Goal: Task Accomplishment & Management: Use online tool/utility

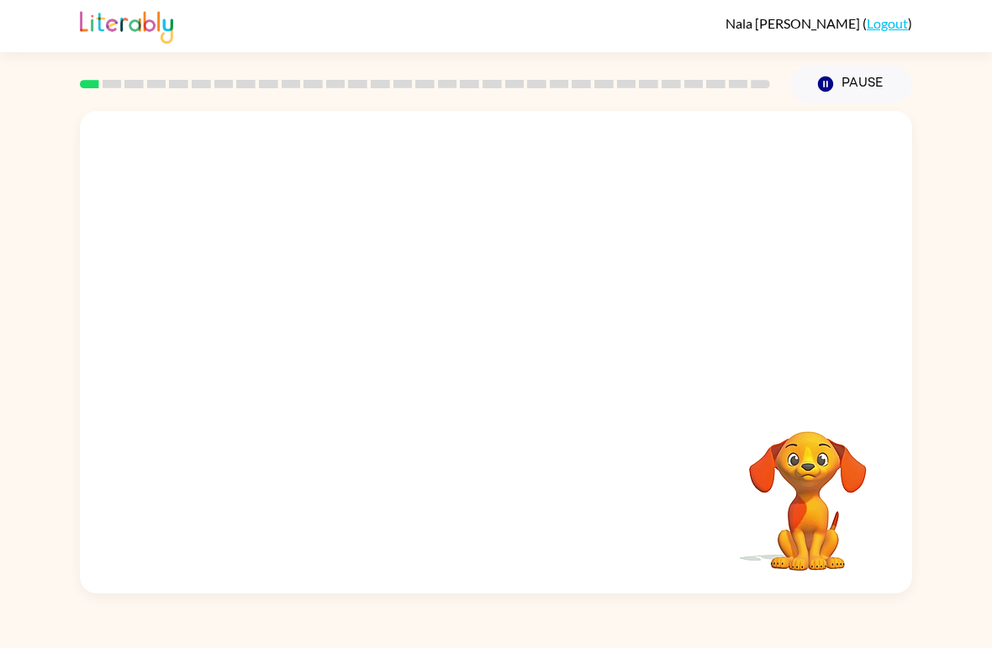
click at [435, 265] on video "Your browser must support playing .mp4 files to use Literably. Please try using…" at bounding box center [496, 253] width 833 height 285
click at [446, 258] on video "Your browser must support playing .mp4 files to use Literably. Please try using…" at bounding box center [496, 253] width 833 height 285
click at [484, 371] on icon "button" at bounding box center [496, 360] width 29 height 29
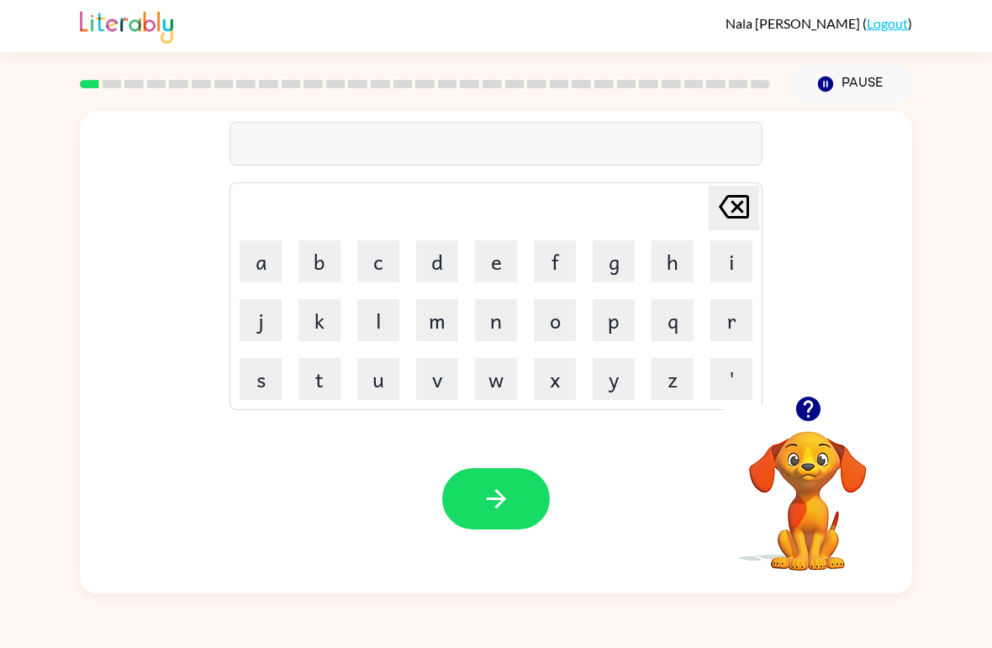
click at [689, 410] on icon "button" at bounding box center [808, 409] width 24 height 24
click at [609, 325] on button "p" at bounding box center [614, 320] width 42 height 42
click at [235, 256] on td "a" at bounding box center [260, 261] width 57 height 57
click at [265, 265] on button "a" at bounding box center [261, 262] width 42 height 42
click at [441, 263] on button "d" at bounding box center [437, 262] width 42 height 42
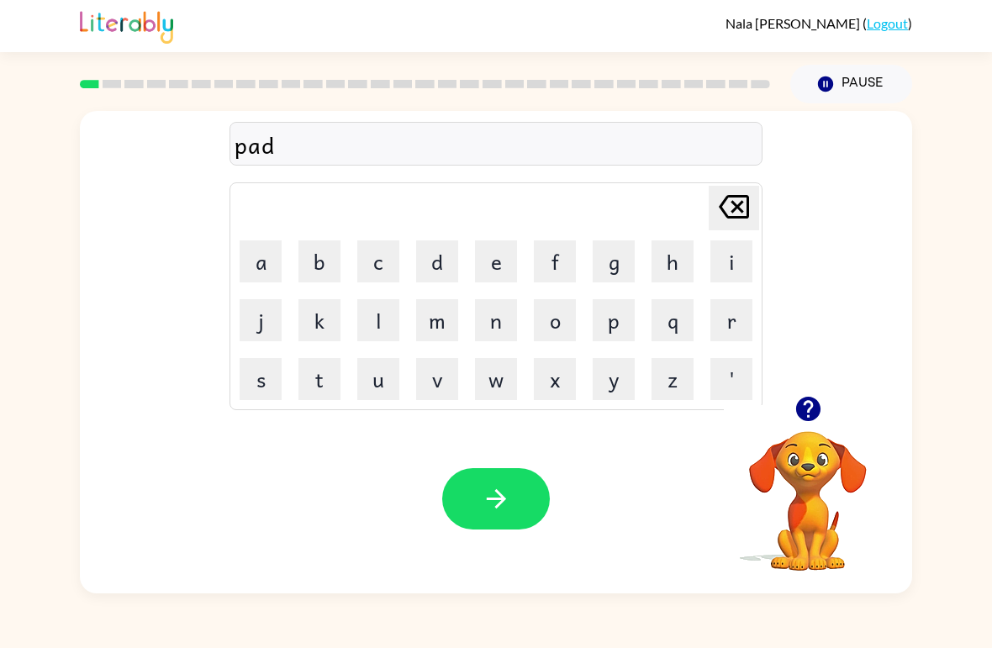
click at [517, 492] on button "button" at bounding box center [496, 498] width 108 height 61
click at [623, 308] on button "p" at bounding box center [614, 320] width 42 height 42
click at [273, 260] on button "a" at bounding box center [261, 262] width 42 height 42
click at [384, 372] on button "u" at bounding box center [378, 379] width 42 height 42
click at [689, 202] on icon "[PERSON_NAME] last character input" at bounding box center [734, 207] width 40 height 40
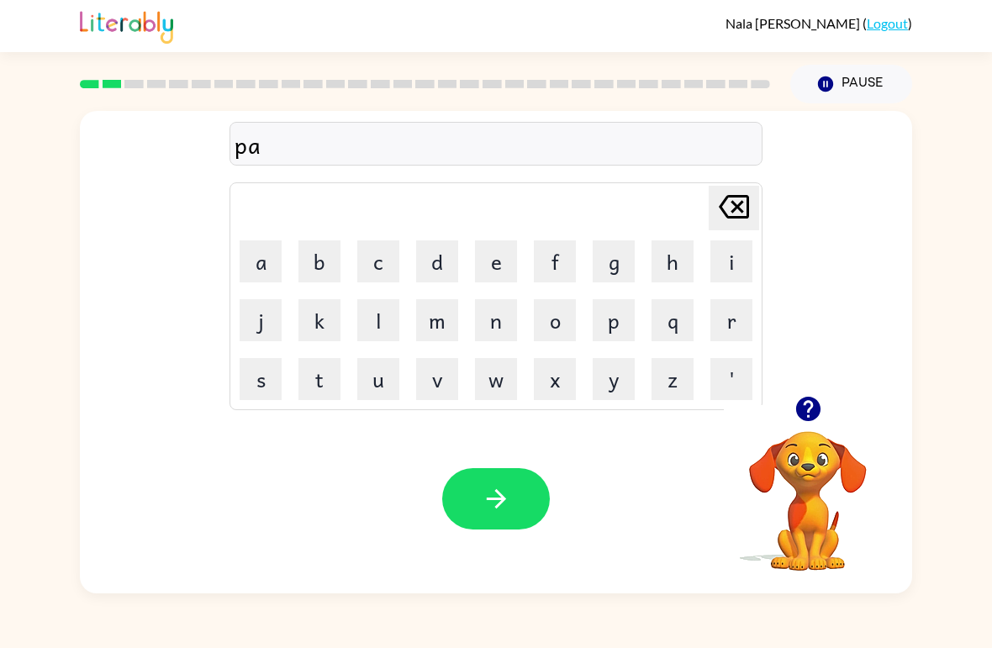
click at [493, 382] on button "w" at bounding box center [496, 379] width 42 height 42
click at [499, 478] on button "button" at bounding box center [496, 498] width 108 height 61
click at [689, 404] on button "button" at bounding box center [808, 409] width 43 height 43
click at [498, 319] on button "n" at bounding box center [496, 320] width 42 height 42
click at [556, 312] on button "o" at bounding box center [555, 320] width 42 height 42
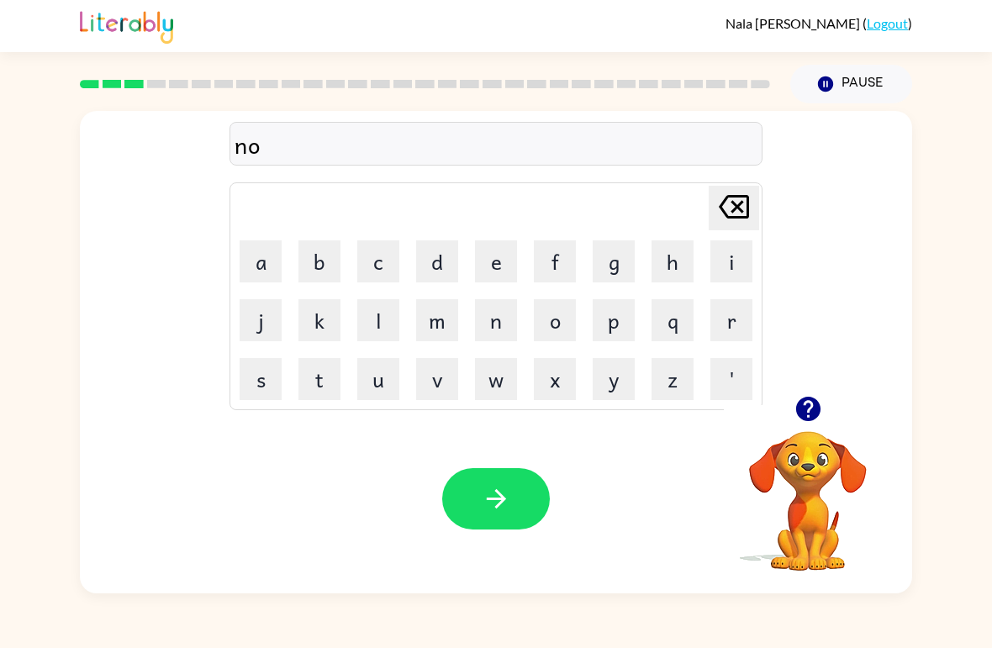
click at [689, 327] on button "r" at bounding box center [732, 320] width 42 height 42
click at [321, 388] on button "t" at bounding box center [320, 379] width 42 height 42
click at [683, 253] on button "h" at bounding box center [673, 262] width 42 height 42
click at [503, 488] on icon "button" at bounding box center [496, 498] width 29 height 29
click at [272, 382] on button "s" at bounding box center [261, 379] width 42 height 42
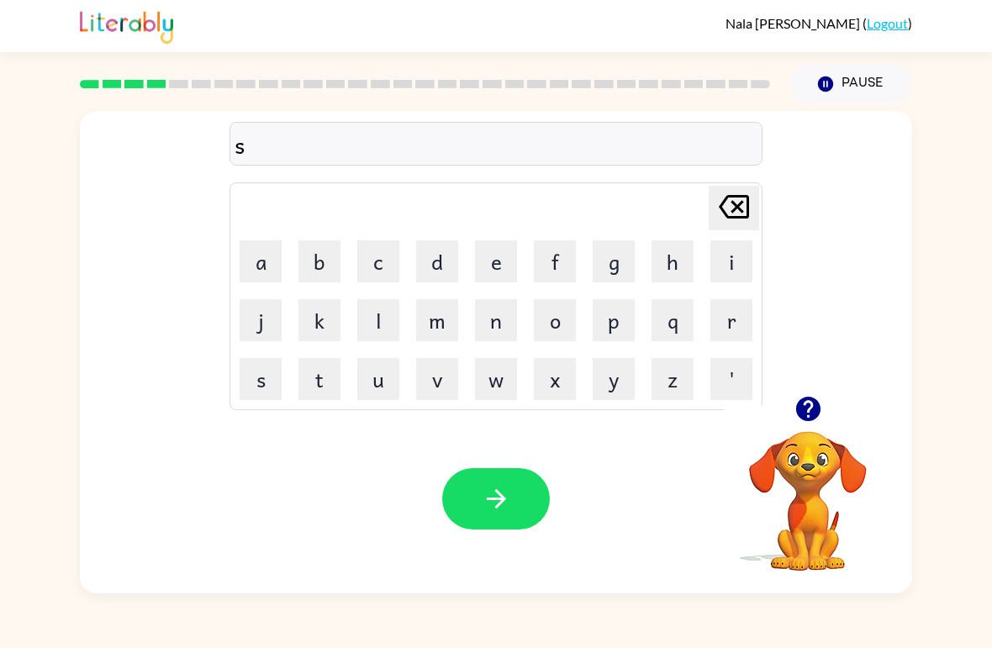
click at [505, 387] on button "w" at bounding box center [496, 379] width 42 height 42
click at [689, 270] on button "i" at bounding box center [732, 262] width 42 height 42
click at [440, 319] on button "m" at bounding box center [437, 320] width 42 height 42
click at [494, 503] on icon "button" at bounding box center [496, 498] width 29 height 29
click at [278, 392] on button "s" at bounding box center [261, 379] width 42 height 42
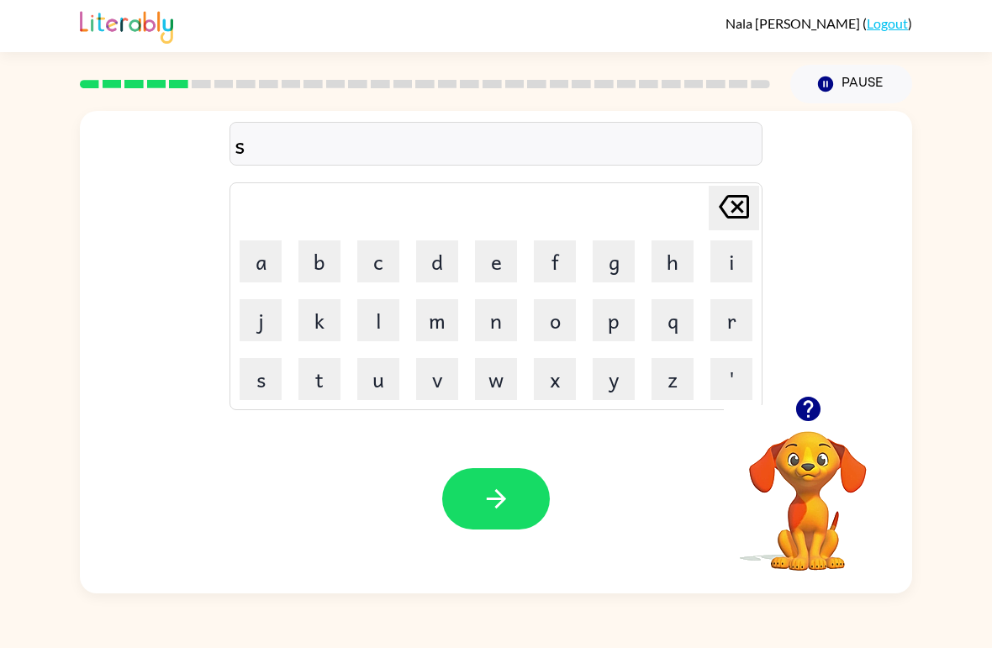
click at [384, 264] on button "c" at bounding box center [378, 262] width 42 height 42
click at [551, 310] on button "o" at bounding box center [555, 320] width 42 height 42
click at [506, 386] on button "w" at bounding box center [496, 379] width 42 height 42
click at [323, 374] on button "t" at bounding box center [320, 379] width 42 height 42
click at [499, 487] on icon "button" at bounding box center [496, 498] width 29 height 29
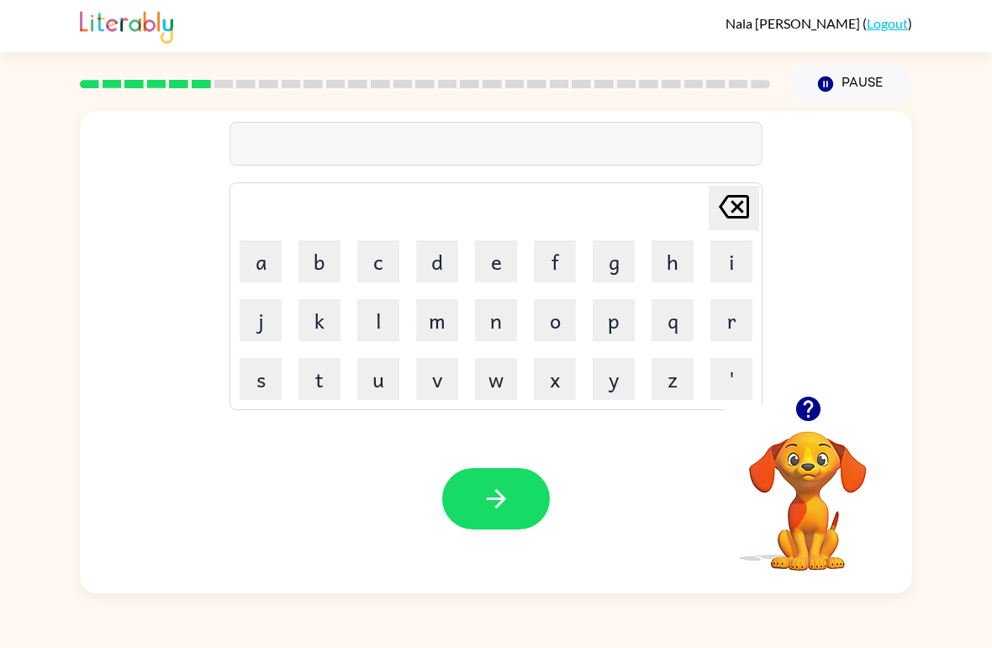
click at [689, 390] on button "button" at bounding box center [808, 409] width 43 height 43
click at [276, 268] on button "a" at bounding box center [261, 262] width 42 height 42
click at [504, 266] on button "e" at bounding box center [496, 262] width 42 height 42
click at [445, 338] on button "m" at bounding box center [437, 320] width 42 height 42
click at [502, 529] on button "button" at bounding box center [496, 498] width 108 height 61
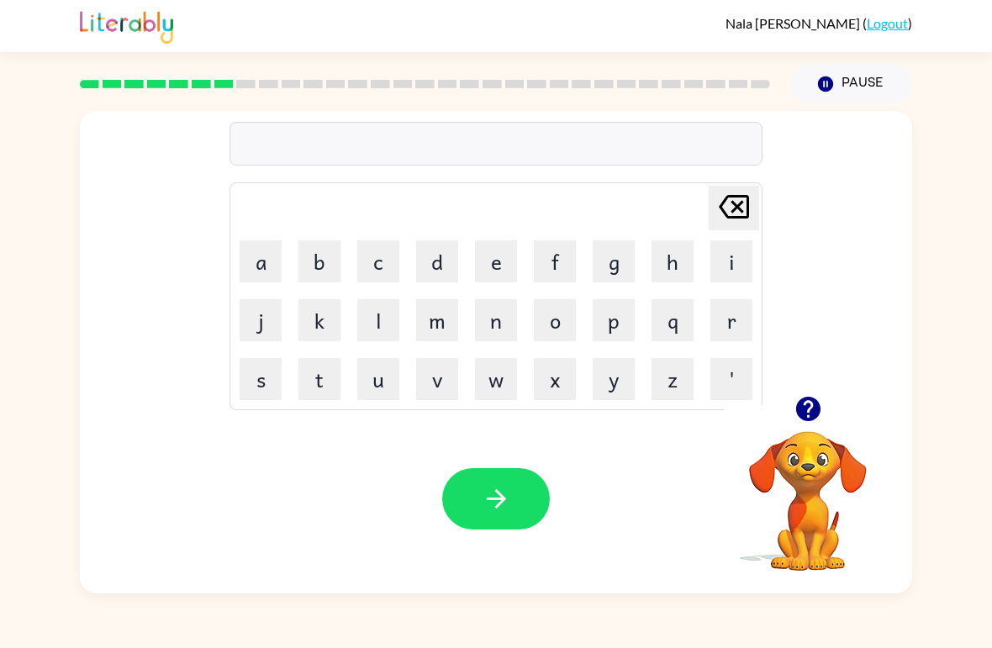
click at [255, 398] on button "s" at bounding box center [261, 379] width 42 height 42
click at [689, 300] on button "r" at bounding box center [732, 320] width 42 height 42
click at [689, 241] on button "i" at bounding box center [732, 262] width 42 height 42
click at [320, 262] on button "b" at bounding box center [320, 262] width 42 height 42
click at [376, 311] on button "l" at bounding box center [378, 320] width 42 height 42
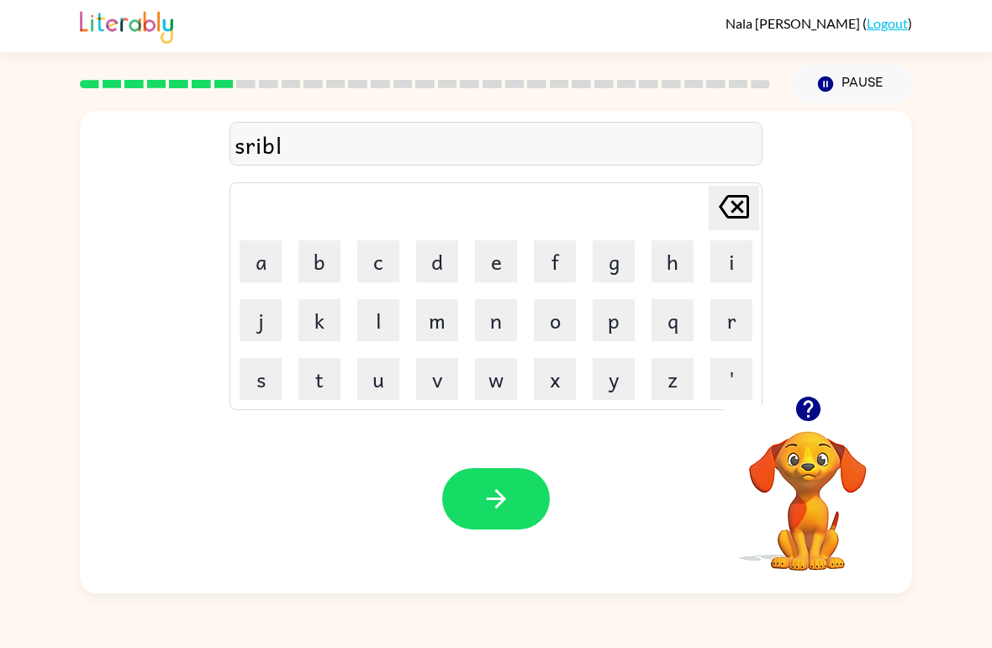
click at [505, 500] on icon "button" at bounding box center [495, 498] width 19 height 19
click at [615, 258] on button "g" at bounding box center [614, 262] width 42 height 42
click at [689, 330] on button "r" at bounding box center [732, 320] width 42 height 42
click at [689, 421] on icon "button" at bounding box center [808, 408] width 29 height 29
click at [278, 257] on button "a" at bounding box center [261, 262] width 42 height 42
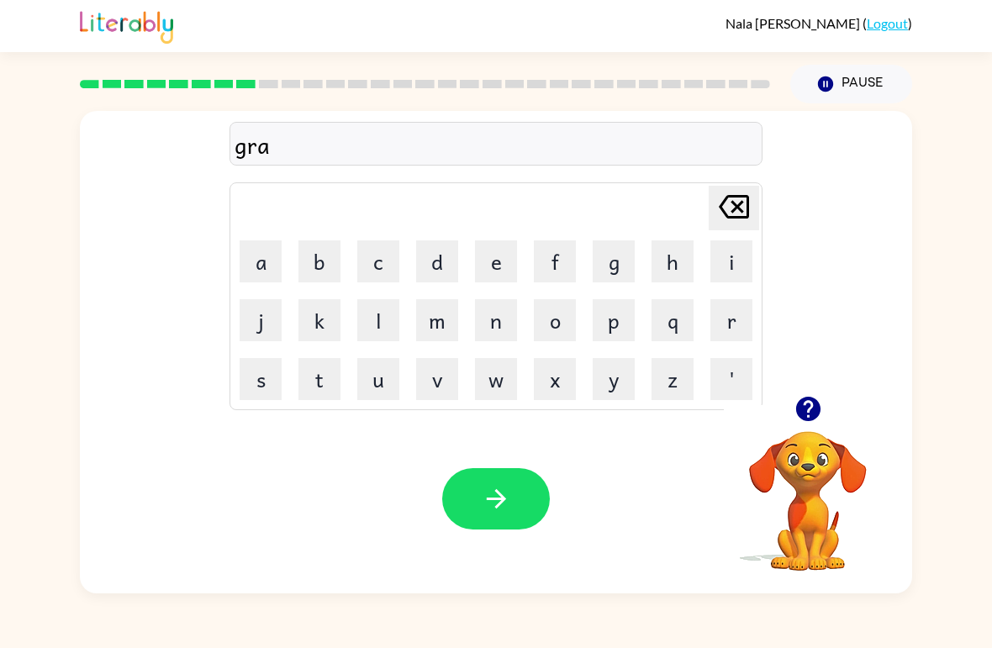
click at [548, 248] on button "f" at bounding box center [555, 262] width 42 height 42
click at [493, 463] on div "Your browser must support playing .mp4 files to use Literably. Please try using…" at bounding box center [496, 498] width 833 height 189
click at [474, 480] on button "button" at bounding box center [496, 498] width 108 height 61
click at [619, 326] on button "p" at bounding box center [614, 320] width 42 height 42
click at [543, 332] on button "o" at bounding box center [555, 320] width 42 height 42
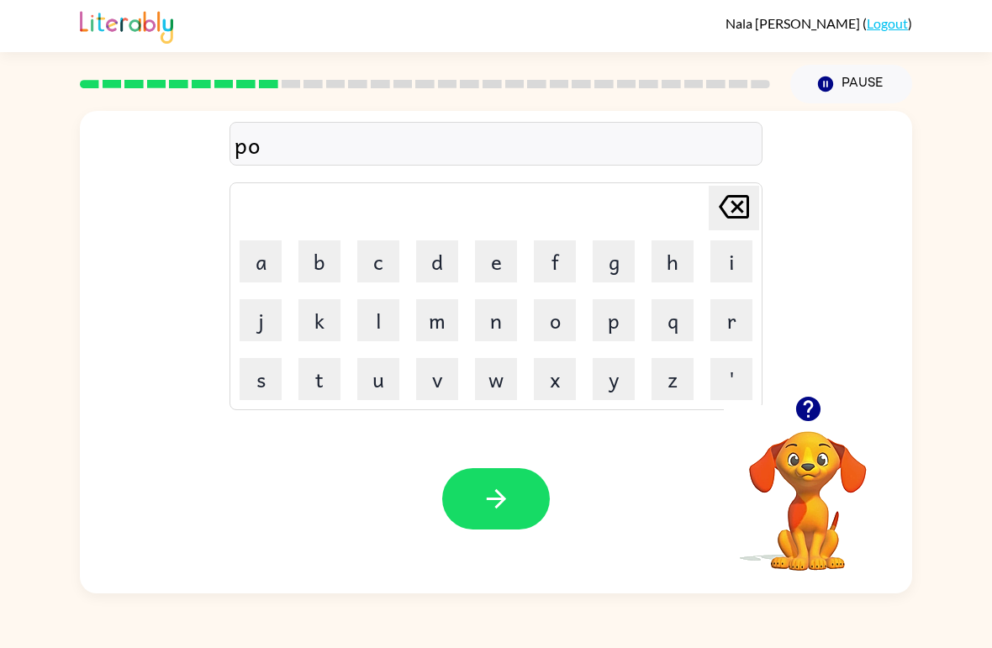
click at [689, 269] on button "i" at bounding box center [732, 262] width 42 height 42
click at [325, 396] on button "t" at bounding box center [320, 379] width 42 height 42
click at [506, 496] on icon "button" at bounding box center [496, 498] width 29 height 29
click at [378, 394] on button "u" at bounding box center [378, 379] width 42 height 42
click at [498, 331] on button "n" at bounding box center [496, 320] width 42 height 42
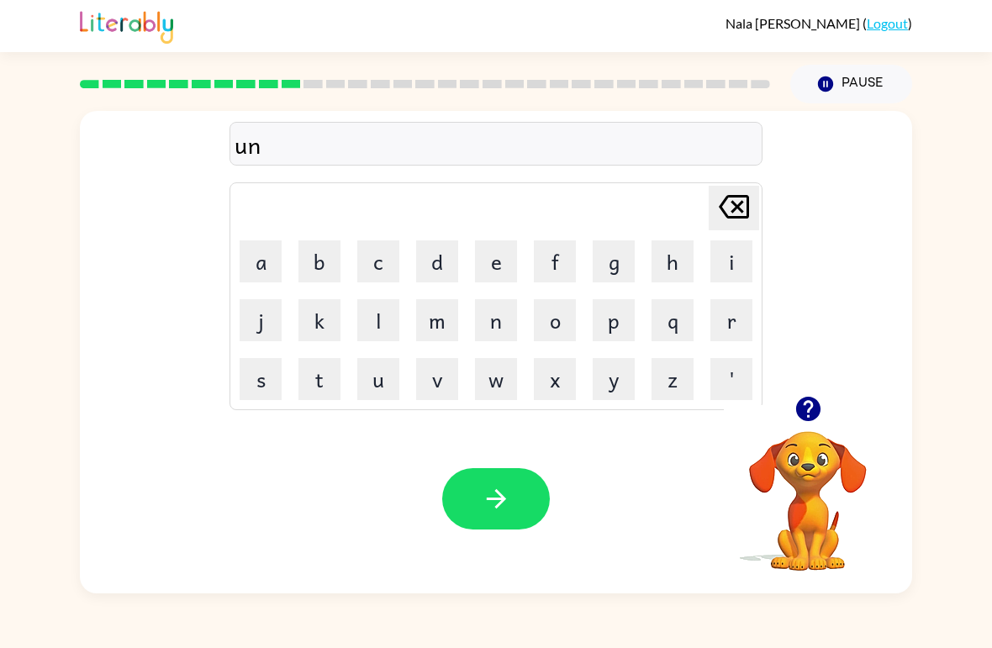
click at [559, 268] on button "f" at bounding box center [555, 262] width 42 height 42
click at [265, 270] on button "a" at bounding box center [261, 262] width 42 height 42
click at [689, 415] on icon "button" at bounding box center [808, 409] width 24 height 24
click at [689, 220] on icon "[PERSON_NAME] last character input" at bounding box center [734, 207] width 40 height 40
click at [565, 325] on button "o" at bounding box center [555, 320] width 42 height 42
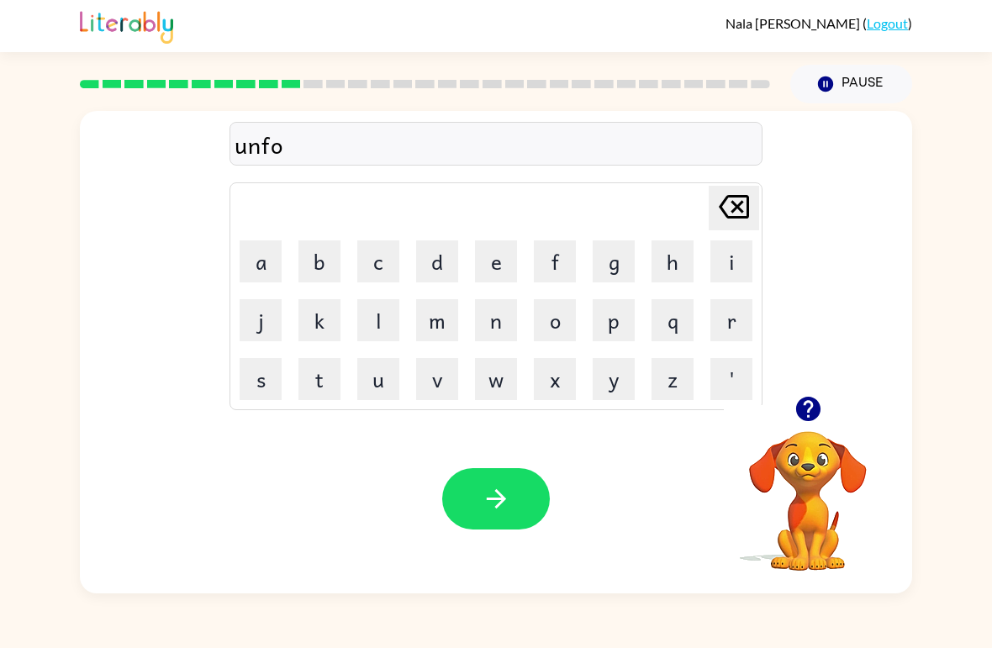
click at [378, 336] on button "l" at bounding box center [378, 320] width 42 height 42
click at [508, 262] on button "e" at bounding box center [496, 262] width 42 height 42
click at [457, 267] on button "d" at bounding box center [437, 262] width 42 height 42
click at [489, 516] on button "button" at bounding box center [496, 498] width 108 height 61
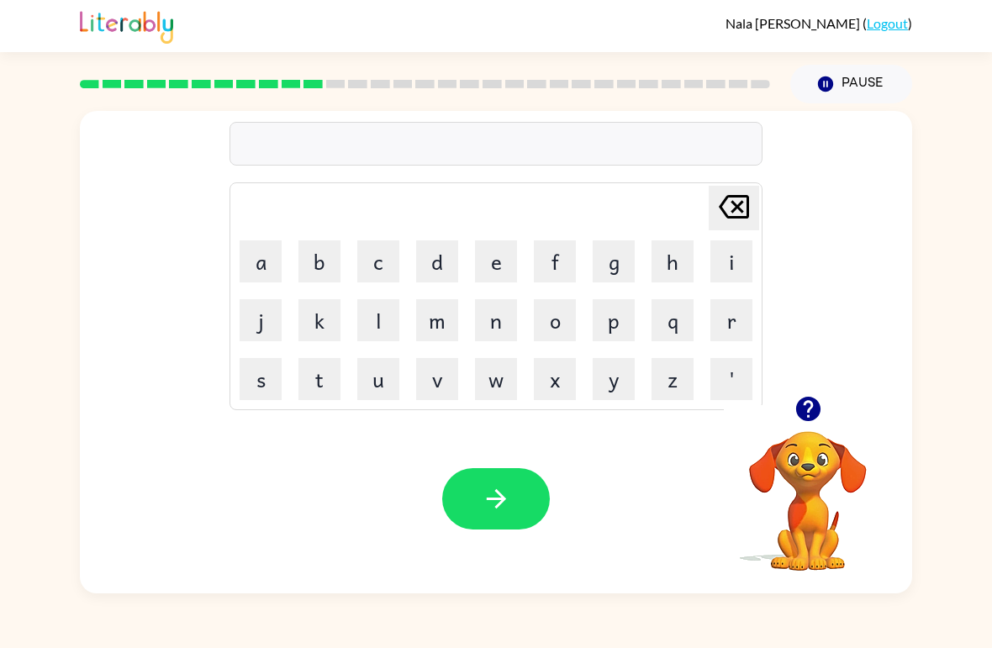
click at [439, 379] on button "v" at bounding box center [437, 379] width 42 height 42
click at [556, 325] on button "o" at bounding box center [555, 320] width 42 height 42
click at [479, 247] on button "e" at bounding box center [496, 262] width 42 height 42
click at [315, 378] on button "t" at bounding box center [320, 379] width 42 height 42
click at [510, 459] on div "Your browser must support playing .mp4 files to use Literably. Please try using…" at bounding box center [496, 498] width 833 height 189
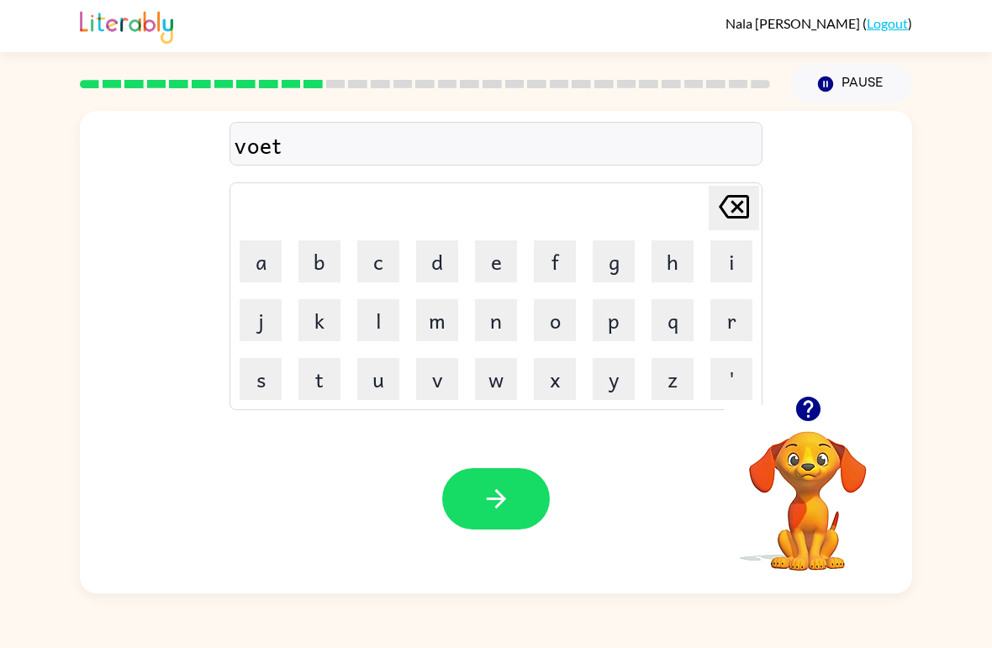
click at [486, 471] on button "button" at bounding box center [496, 498] width 108 height 61
click at [497, 486] on div at bounding box center [496, 498] width 108 height 61
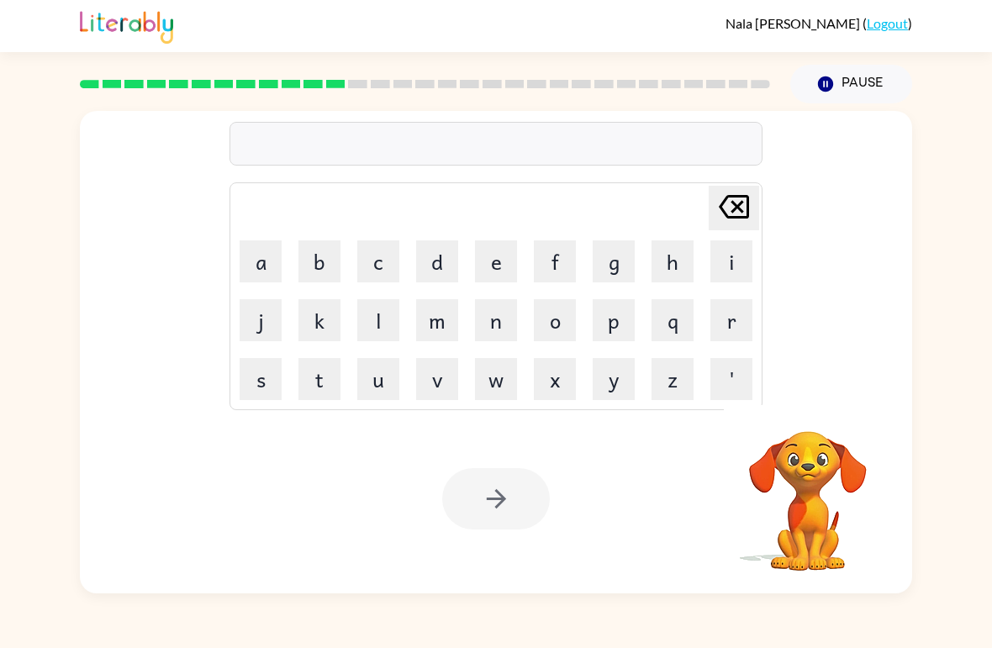
click at [434, 326] on button "m" at bounding box center [437, 320] width 42 height 42
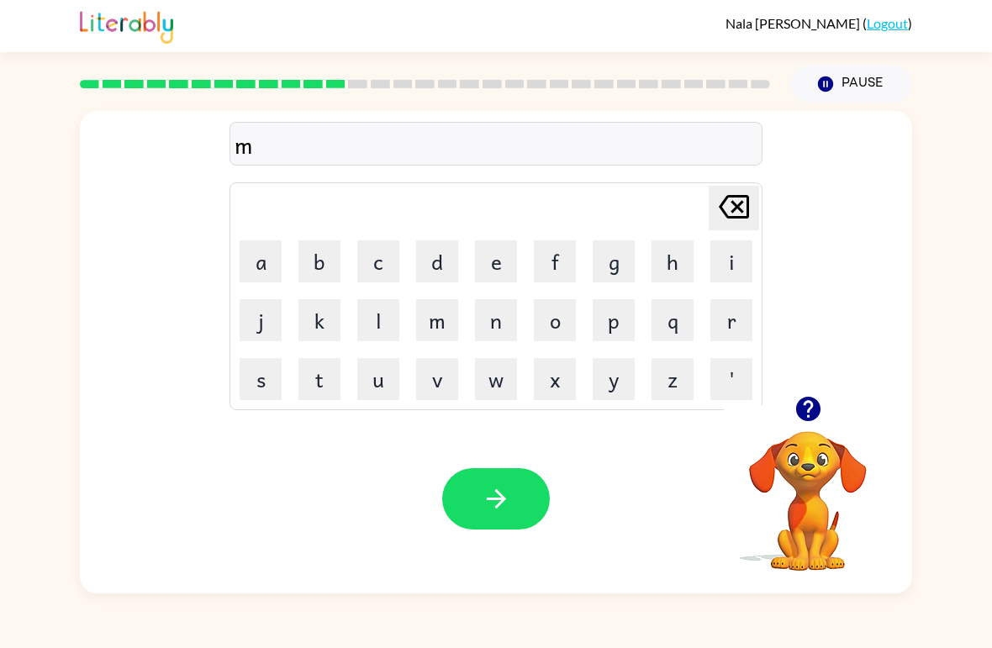
click at [408, 390] on table "[PERSON_NAME] last character input a b c d e f g h i j k l m n o p q r s t u v …" at bounding box center [495, 296] width 531 height 226
click at [362, 375] on button "u" at bounding box center [378, 379] width 42 height 42
click at [263, 392] on button "s" at bounding box center [261, 379] width 42 height 42
click at [326, 370] on button "t" at bounding box center [320, 379] width 42 height 42
click at [321, 322] on button "k" at bounding box center [320, 320] width 42 height 42
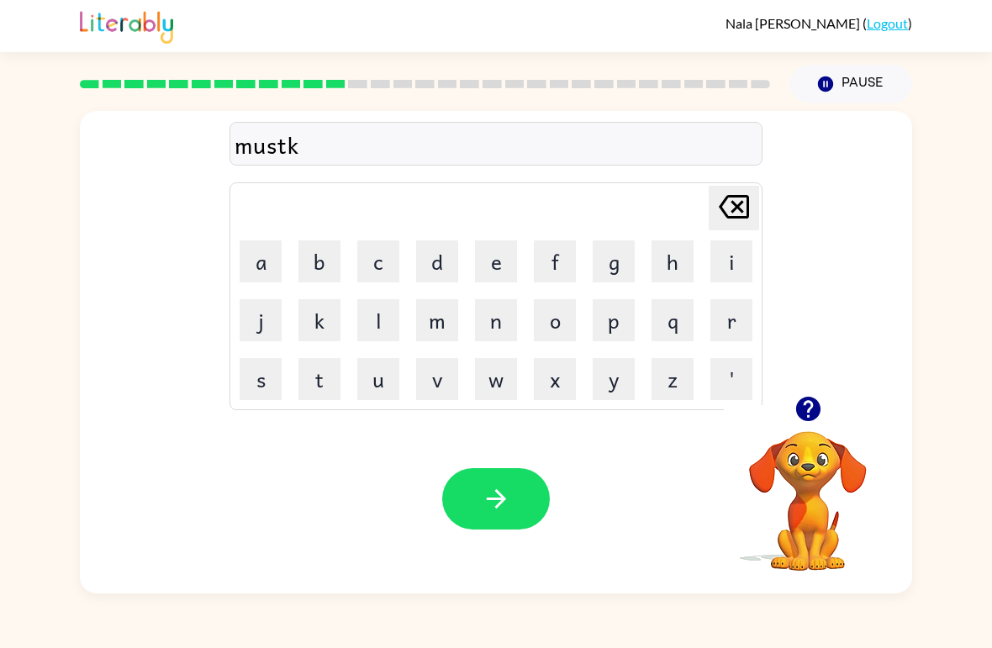
click at [497, 272] on button "e" at bounding box center [496, 262] width 42 height 42
click at [532, 484] on button "button" at bounding box center [496, 498] width 108 height 61
click at [689, 393] on button "button" at bounding box center [808, 409] width 43 height 43
click at [689, 423] on icon "button" at bounding box center [808, 408] width 29 height 29
click at [336, 306] on button "k" at bounding box center [320, 320] width 42 height 42
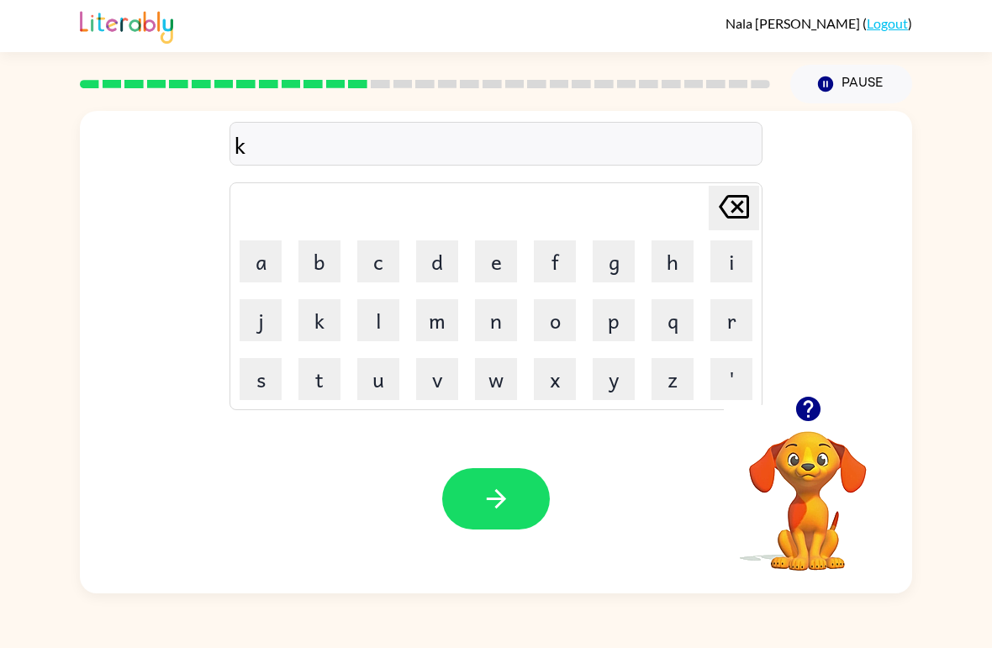
click at [689, 241] on button "i" at bounding box center [732, 262] width 42 height 42
click at [439, 281] on button "d" at bounding box center [437, 262] width 42 height 42
click at [378, 322] on button "l" at bounding box center [378, 320] width 42 height 42
click at [617, 367] on button "y" at bounding box center [614, 379] width 42 height 42
click at [509, 518] on button "button" at bounding box center [496, 498] width 108 height 61
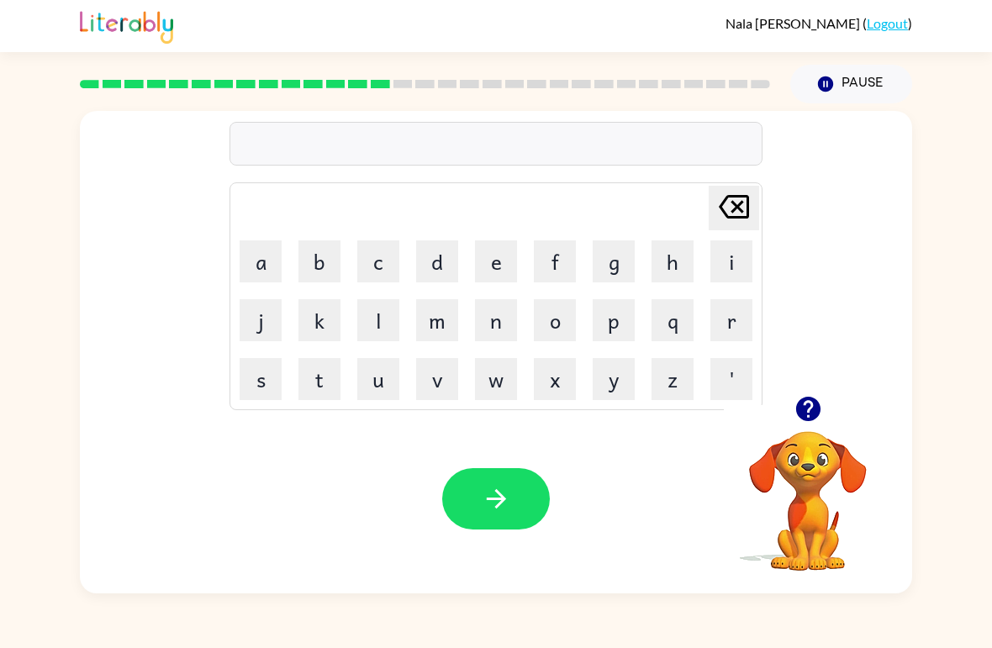
click at [421, 253] on button "d" at bounding box center [437, 262] width 42 height 42
click at [689, 403] on icon "button" at bounding box center [808, 409] width 24 height 24
click at [689, 401] on icon "button" at bounding box center [808, 408] width 29 height 29
click at [391, 368] on button "u" at bounding box center [378, 379] width 42 height 42
click at [383, 310] on button "l" at bounding box center [378, 320] width 42 height 42
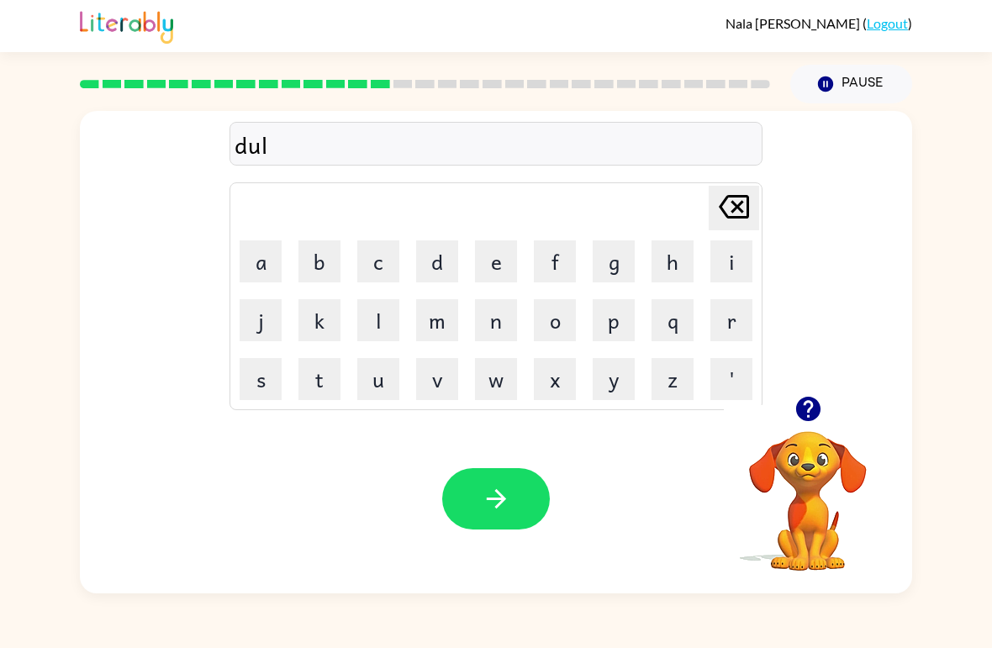
click at [241, 264] on button "a" at bounding box center [261, 262] width 42 height 42
click at [495, 255] on button "e" at bounding box center [496, 262] width 42 height 42
click at [488, 459] on div "Your browser must support playing .mp4 files to use Literably. Please try using…" at bounding box center [496, 498] width 833 height 189
click at [513, 489] on button "button" at bounding box center [496, 498] width 108 height 61
click at [376, 280] on button "c" at bounding box center [378, 262] width 42 height 42
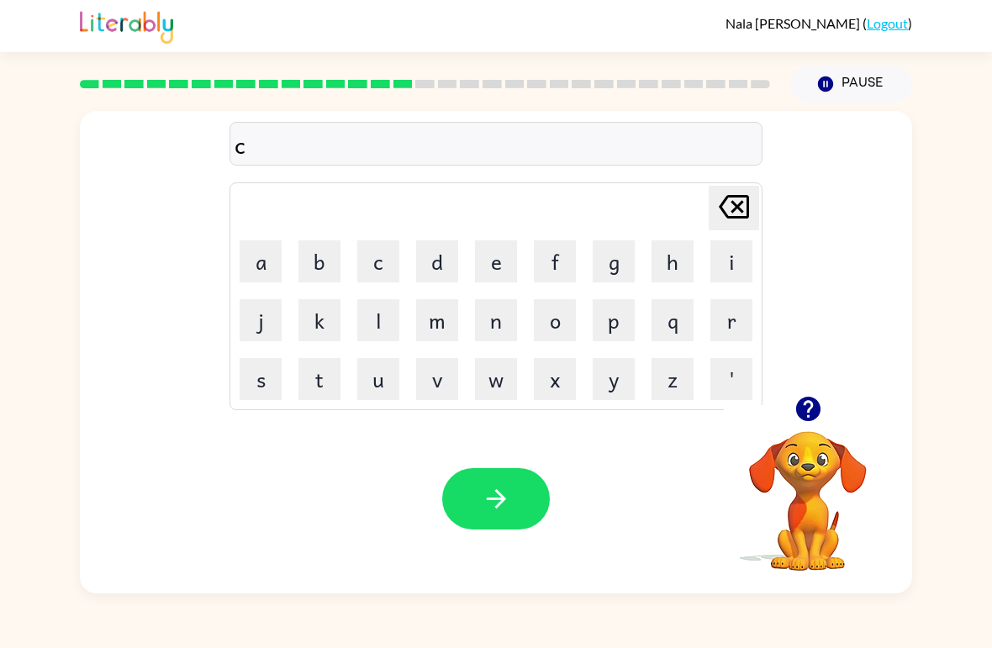
click at [553, 318] on button "o" at bounding box center [555, 320] width 42 height 42
click at [689, 324] on button "r" at bounding box center [732, 320] width 42 height 42
click at [447, 244] on button "d" at bounding box center [437, 262] width 42 height 42
click at [475, 477] on button "button" at bounding box center [496, 498] width 108 height 61
click at [687, 380] on button "z" at bounding box center [673, 379] width 42 height 42
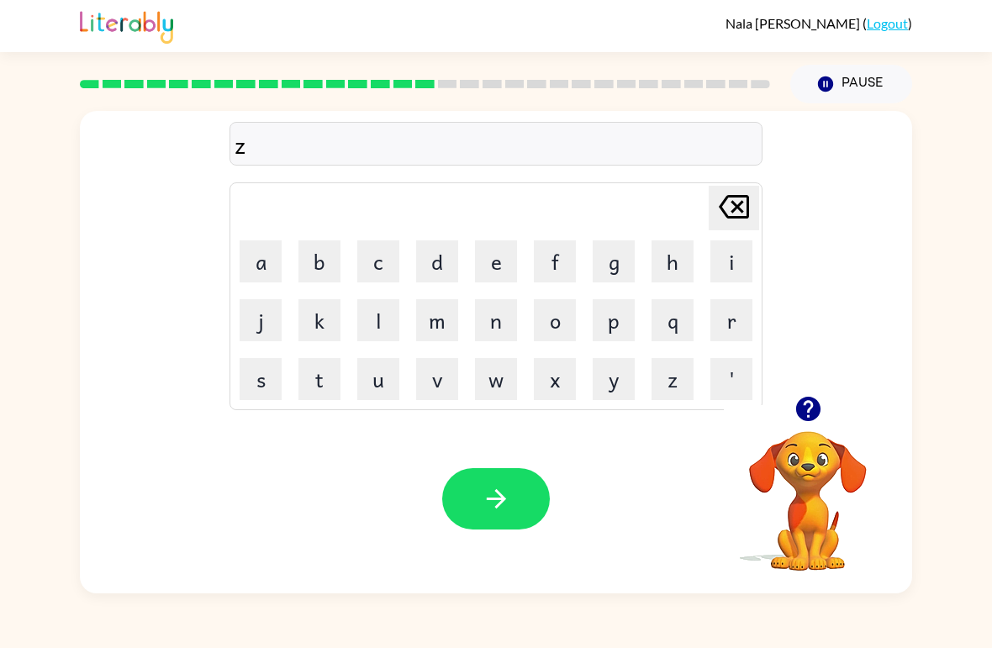
click at [689, 276] on button "i" at bounding box center [732, 262] width 42 height 42
click at [620, 318] on button "p" at bounding box center [614, 320] width 42 height 42
click at [511, 485] on button "button" at bounding box center [496, 498] width 108 height 61
click at [452, 262] on button "d" at bounding box center [437, 262] width 42 height 42
click at [689, 339] on button "r" at bounding box center [732, 320] width 42 height 42
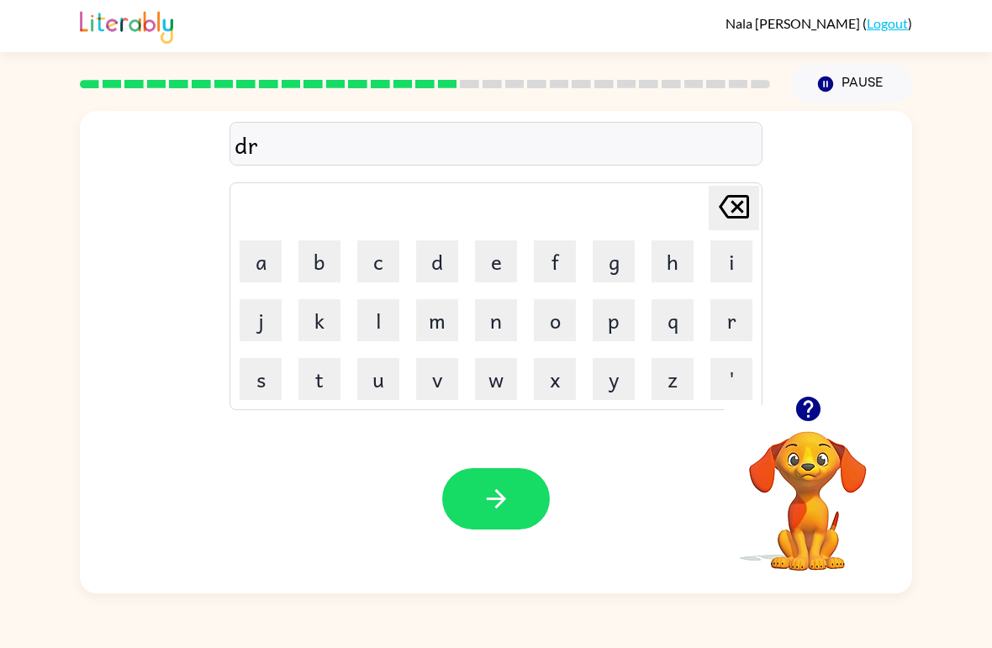
click at [689, 394] on button "button" at bounding box center [808, 409] width 43 height 43
click at [550, 330] on button "o" at bounding box center [555, 320] width 42 height 42
click at [614, 317] on button "p" at bounding box center [614, 320] width 42 height 42
click at [689, 255] on button "i" at bounding box center [732, 262] width 42 height 42
click at [495, 323] on button "n" at bounding box center [496, 320] width 42 height 42
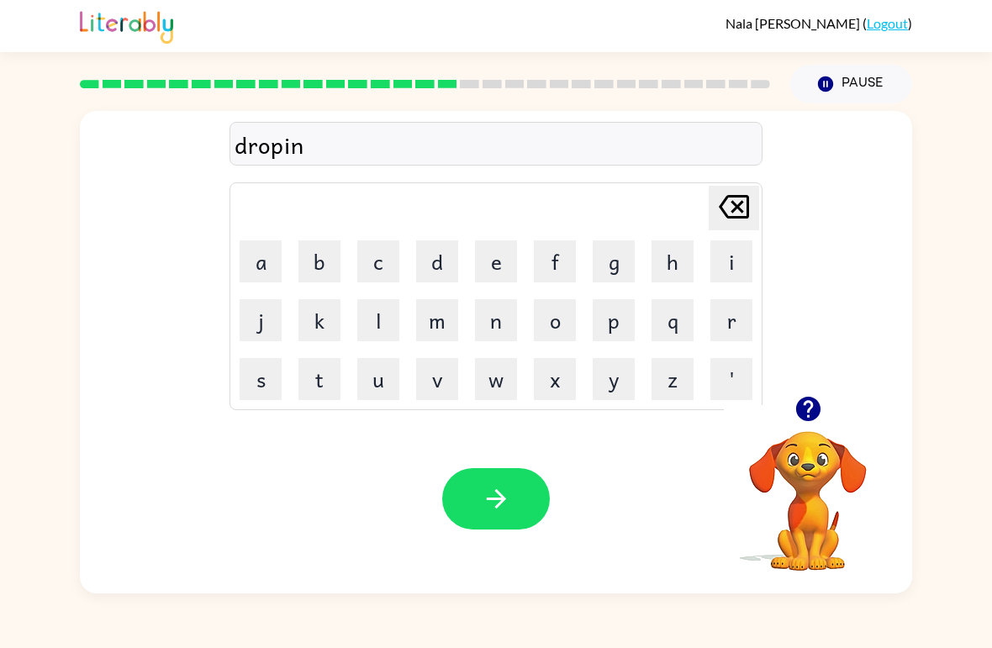
click at [615, 259] on button "g" at bounding box center [614, 262] width 42 height 42
click at [505, 492] on icon "button" at bounding box center [496, 498] width 29 height 29
click at [674, 266] on button "h" at bounding box center [673, 262] width 42 height 42
click at [484, 271] on button "e" at bounding box center [496, 262] width 42 height 42
click at [689, 338] on div "he Delete Delete last character input a b c d e f g h i j k l m n o p q r s t u…" at bounding box center [496, 253] width 833 height 285
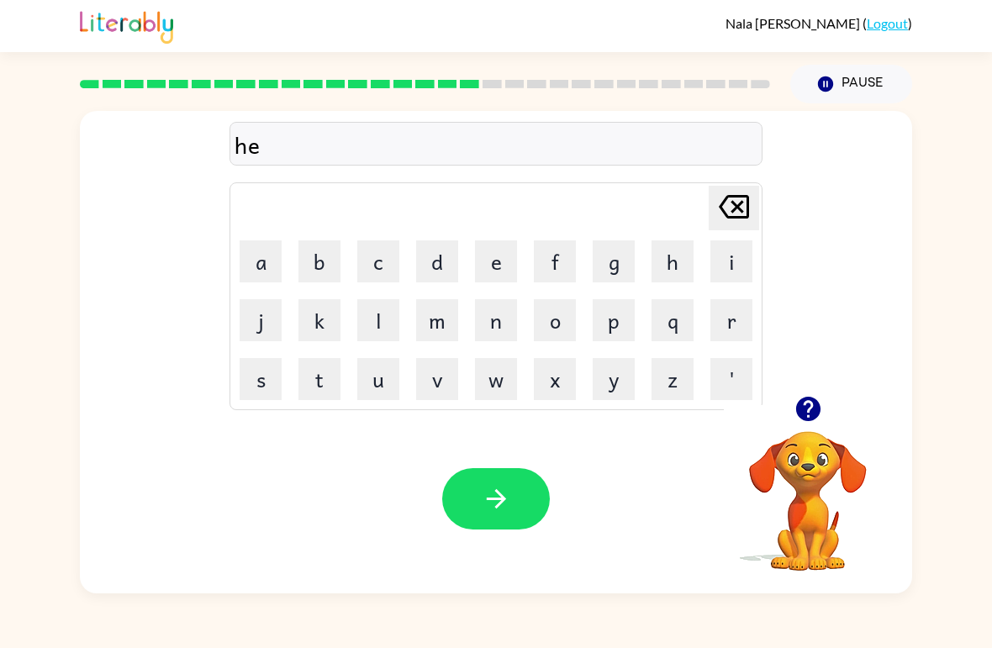
click at [689, 308] on button "r" at bounding box center [732, 320] width 42 height 42
click at [514, 481] on button "button" at bounding box center [496, 498] width 108 height 61
click at [689, 338] on button "r" at bounding box center [732, 320] width 42 height 42
click at [500, 255] on button "e" at bounding box center [496, 262] width 42 height 42
click at [499, 255] on button "e" at bounding box center [496, 262] width 42 height 42
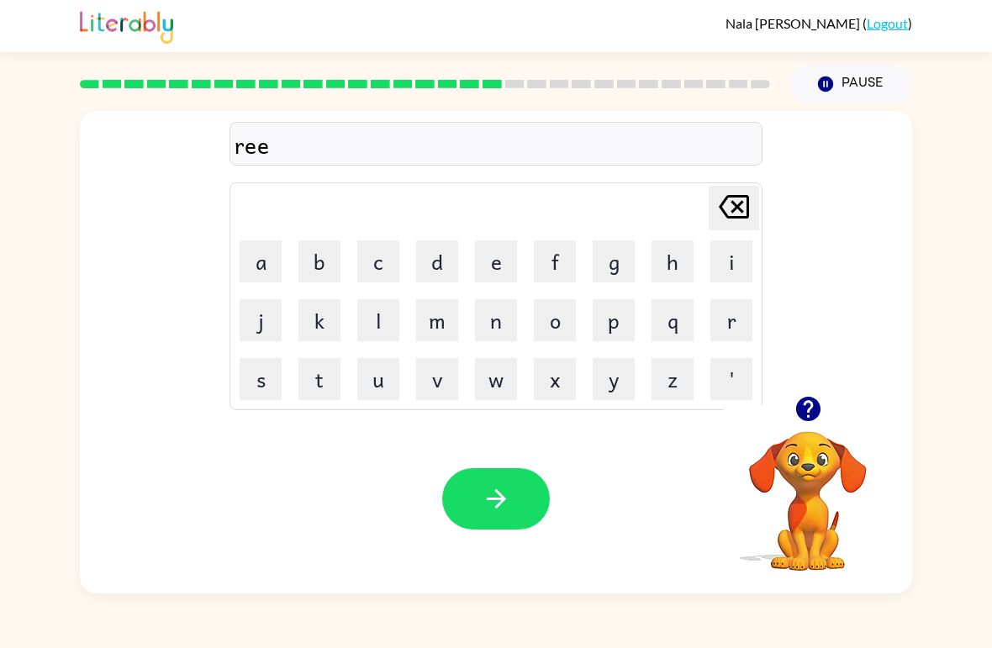
click at [387, 249] on button "c" at bounding box center [378, 262] width 42 height 42
click at [687, 274] on button "h" at bounding box center [673, 262] width 42 height 42
click at [510, 496] on icon "button" at bounding box center [496, 498] width 29 height 29
click at [673, 251] on button "h" at bounding box center [673, 262] width 42 height 42
click at [689, 389] on button "button" at bounding box center [808, 409] width 43 height 43
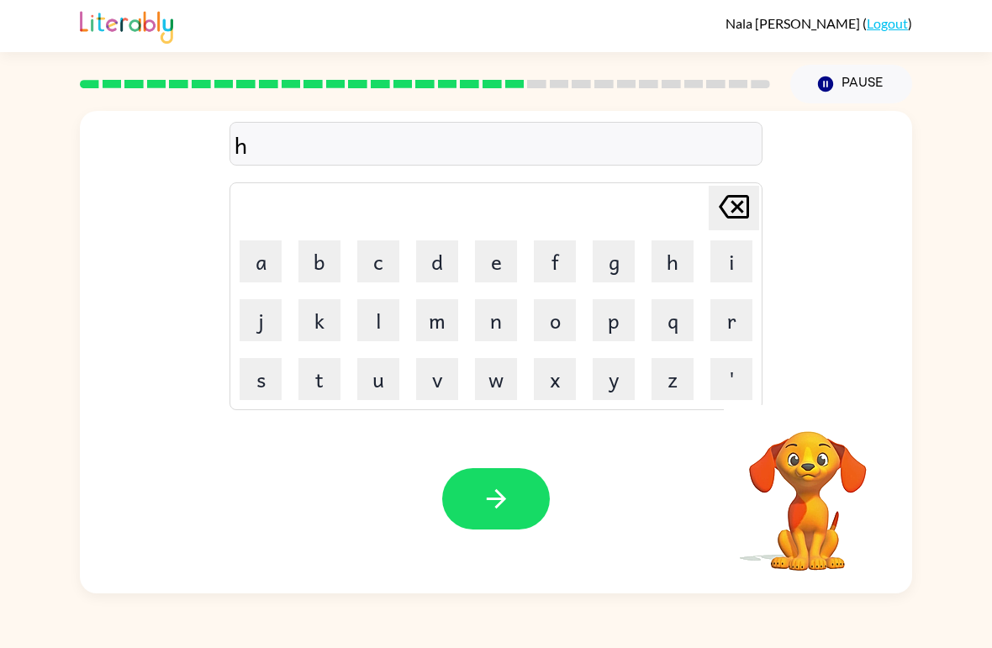
click at [689, 263] on button "i" at bounding box center [732, 262] width 42 height 42
click at [304, 384] on button "t" at bounding box center [320, 379] width 42 height 42
click at [490, 246] on button "e" at bounding box center [496, 262] width 42 height 42
click at [439, 272] on button "d" at bounding box center [437, 262] width 42 height 42
click at [483, 505] on icon "button" at bounding box center [496, 498] width 29 height 29
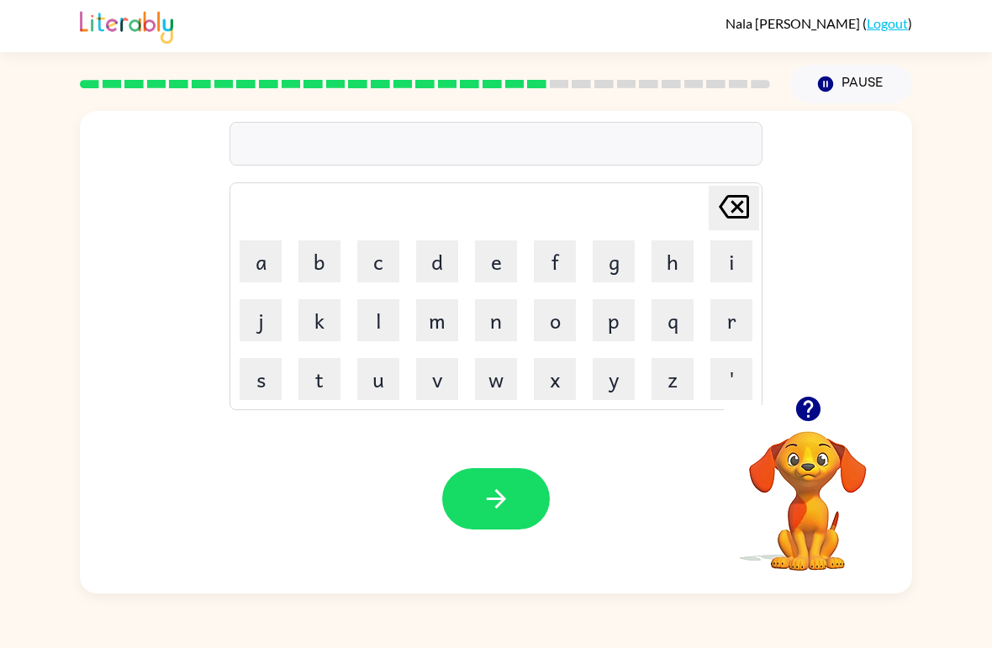
click at [378, 263] on button "c" at bounding box center [378, 262] width 42 height 42
click at [256, 266] on button "a" at bounding box center [261, 262] width 42 height 42
click at [608, 330] on button "p" at bounding box center [614, 320] width 42 height 42
click at [689, 198] on icon at bounding box center [734, 207] width 30 height 24
click at [689, 208] on icon "[PERSON_NAME] last character input" at bounding box center [734, 207] width 40 height 40
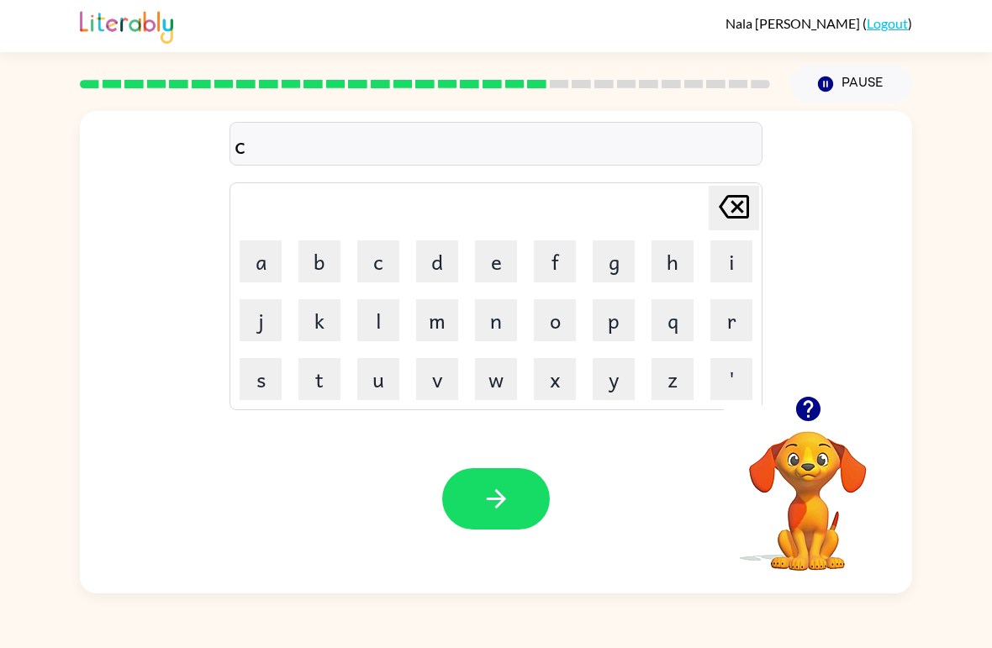
click at [689, 204] on icon at bounding box center [734, 207] width 30 height 24
click at [689, 330] on button "r" at bounding box center [732, 320] width 42 height 42
click at [689, 262] on button "i" at bounding box center [732, 262] width 42 height 42
click at [384, 258] on button "c" at bounding box center [378, 262] width 42 height 42
click at [506, 261] on button "e" at bounding box center [496, 262] width 42 height 42
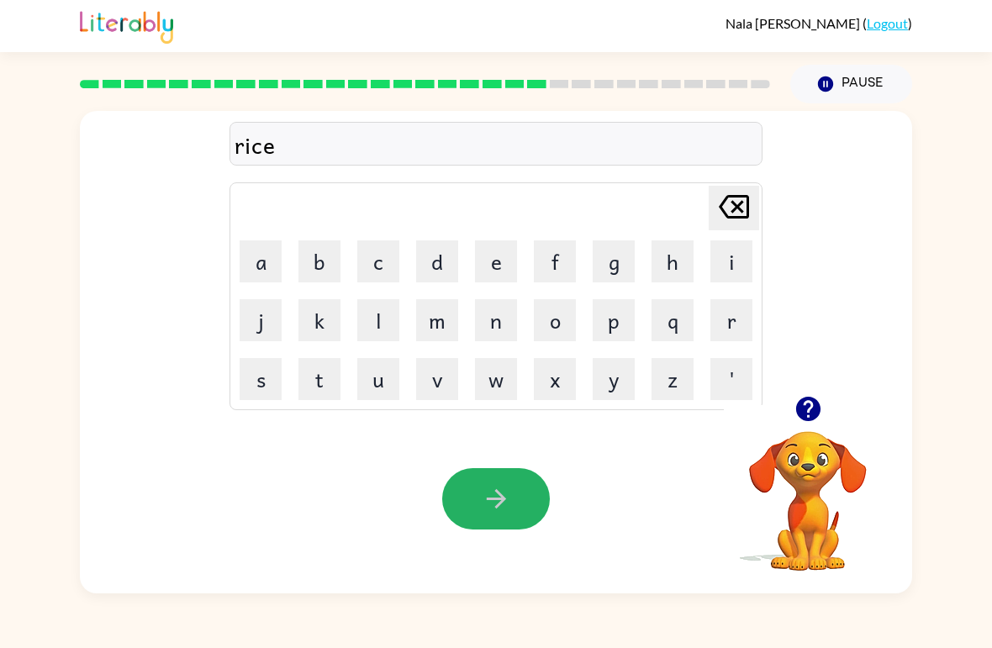
click at [484, 491] on icon "button" at bounding box center [496, 498] width 29 height 29
